Goal: Navigation & Orientation: Find specific page/section

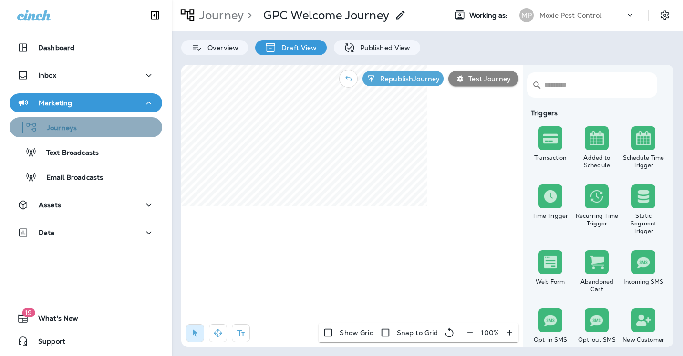
click at [58, 132] on p "Journeys" at bounding box center [57, 128] width 40 height 9
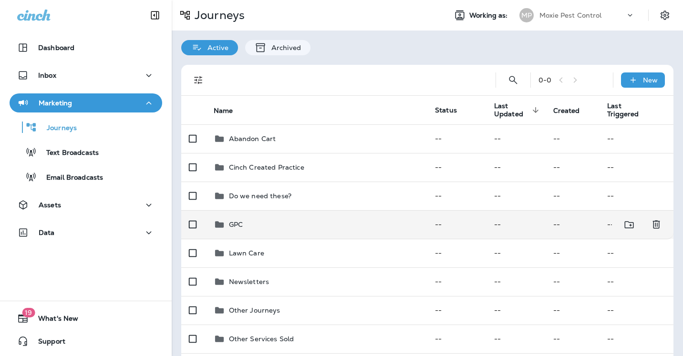
click at [231, 222] on p "GPC" at bounding box center [236, 225] width 14 height 8
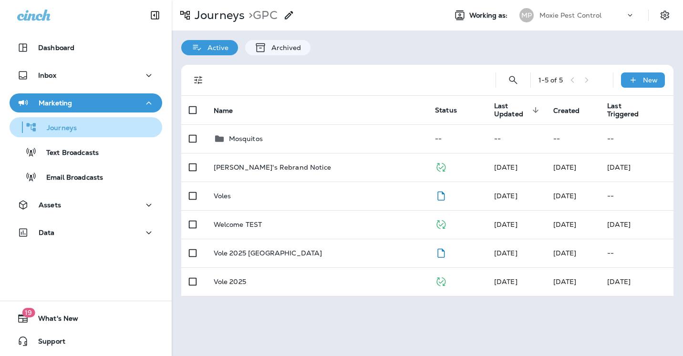
click at [74, 128] on p "Journeys" at bounding box center [57, 128] width 40 height 9
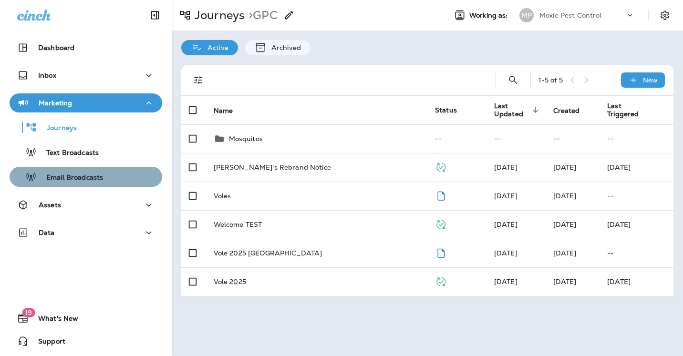
click at [84, 180] on p "Email Broadcasts" at bounding box center [70, 178] width 66 height 9
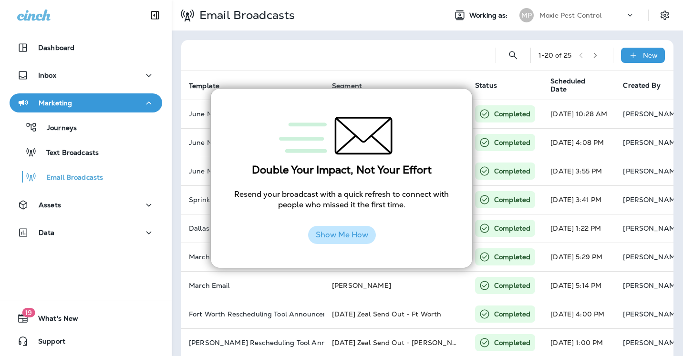
click at [335, 232] on button "Show Me How" at bounding box center [342, 235] width 68 height 18
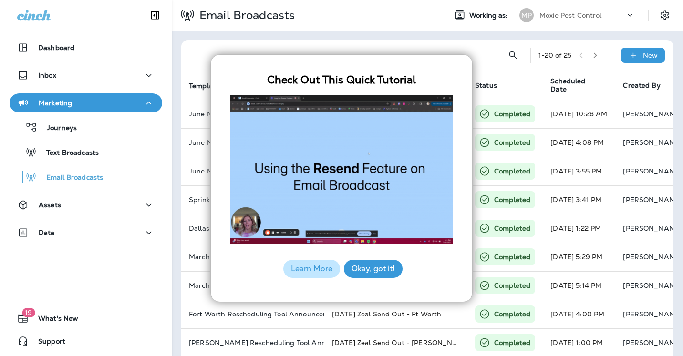
click at [366, 258] on div "Okay, got it!" at bounding box center [372, 269] width 61 height 28
click at [366, 270] on button "Okay, got it!" at bounding box center [373, 269] width 59 height 18
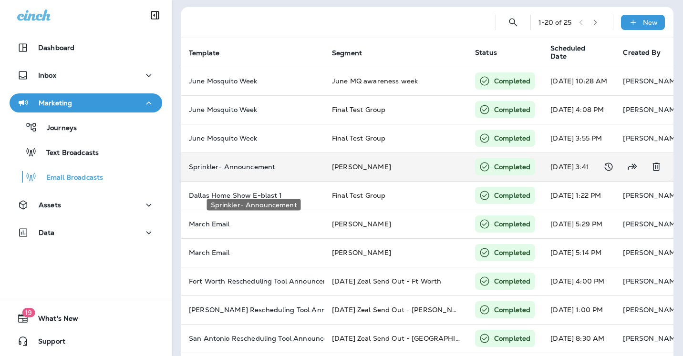
scroll to position [11, 0]
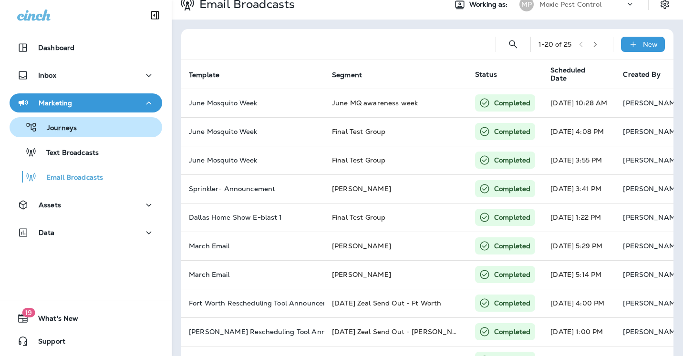
click at [74, 127] on p "Journeys" at bounding box center [57, 128] width 40 height 9
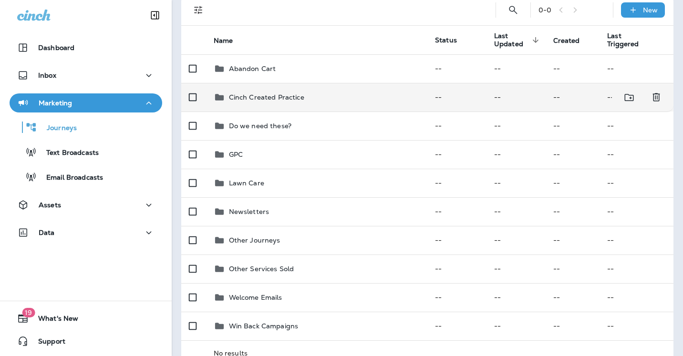
scroll to position [89, 0]
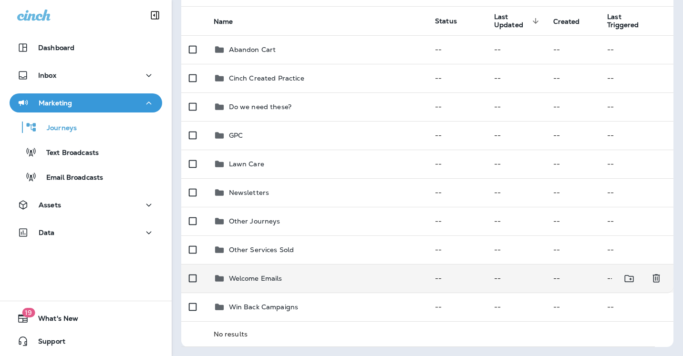
click at [253, 279] on p "Welcome Emails" at bounding box center [255, 279] width 53 height 8
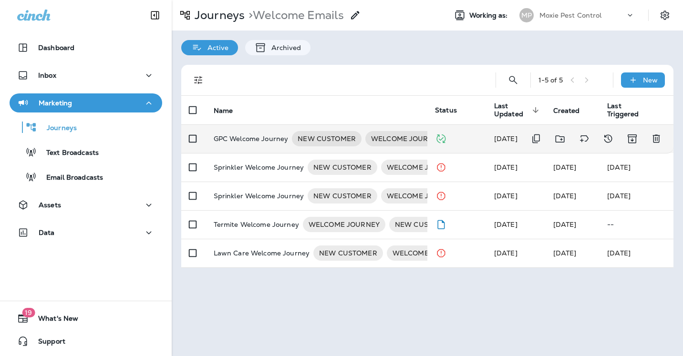
click at [241, 141] on p "GPC Welcome Journey" at bounding box center [251, 138] width 75 height 15
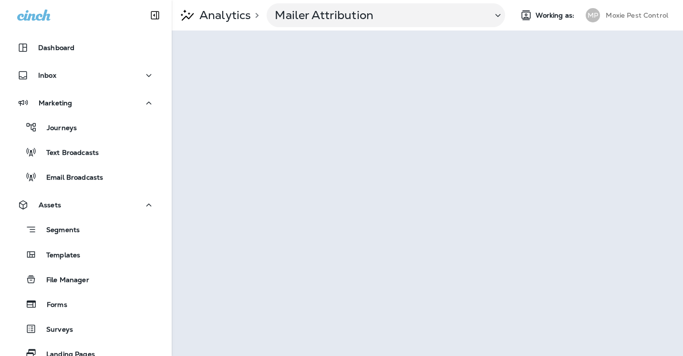
scroll to position [200, 0]
